Goal: Submit feedback/report problem

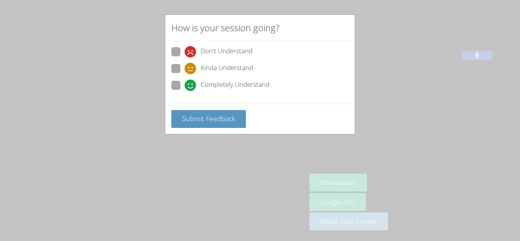
click at [185, 91] on span at bounding box center [185, 91] width 0 height 0
click at [185, 87] on input "Completely Understand" at bounding box center [188, 84] width 6 height 6
radio input "true"
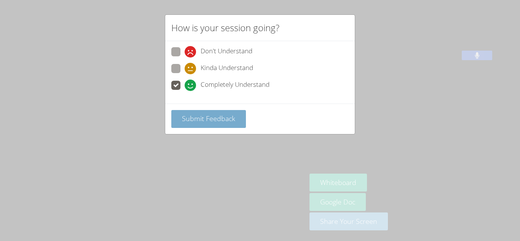
click at [192, 119] on span "Submit Feedback" at bounding box center [208, 118] width 53 height 9
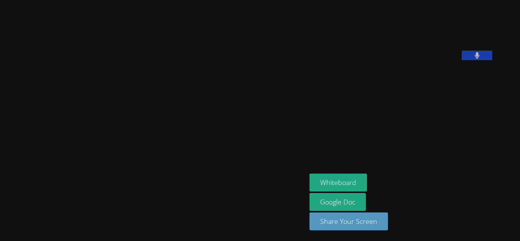
click at [210, 146] on video at bounding box center [153, 105] width 114 height 169
